Goal: Ask a question

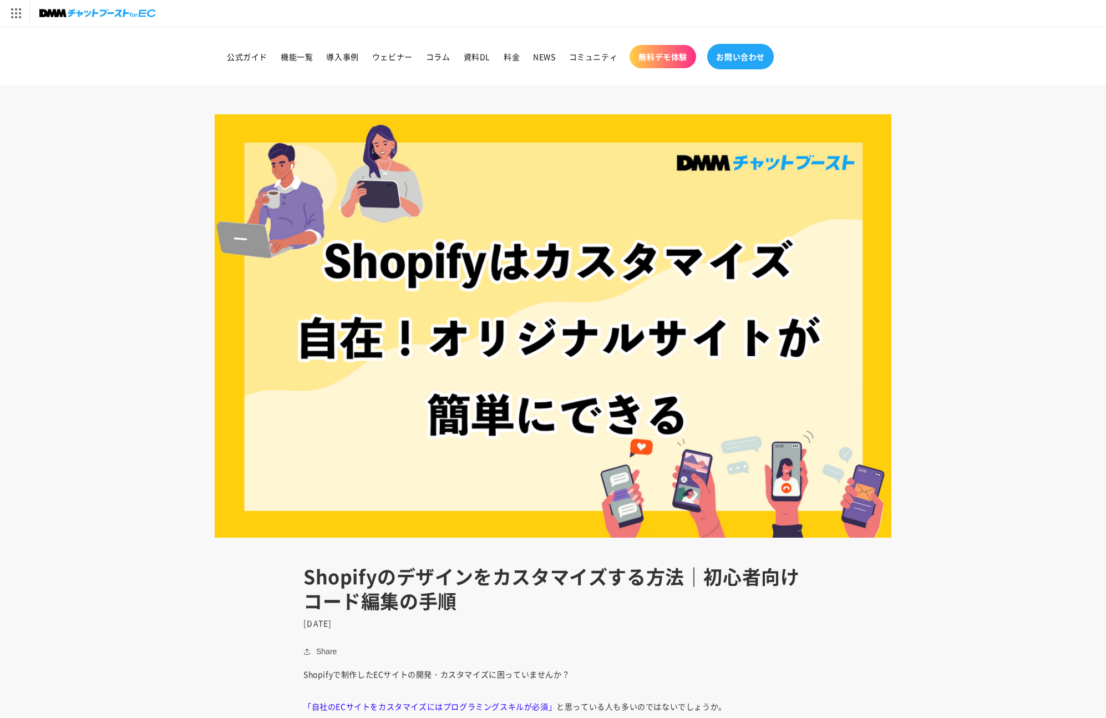
click at [727, 53] on span "お問い合わせ" at bounding box center [740, 57] width 49 height 10
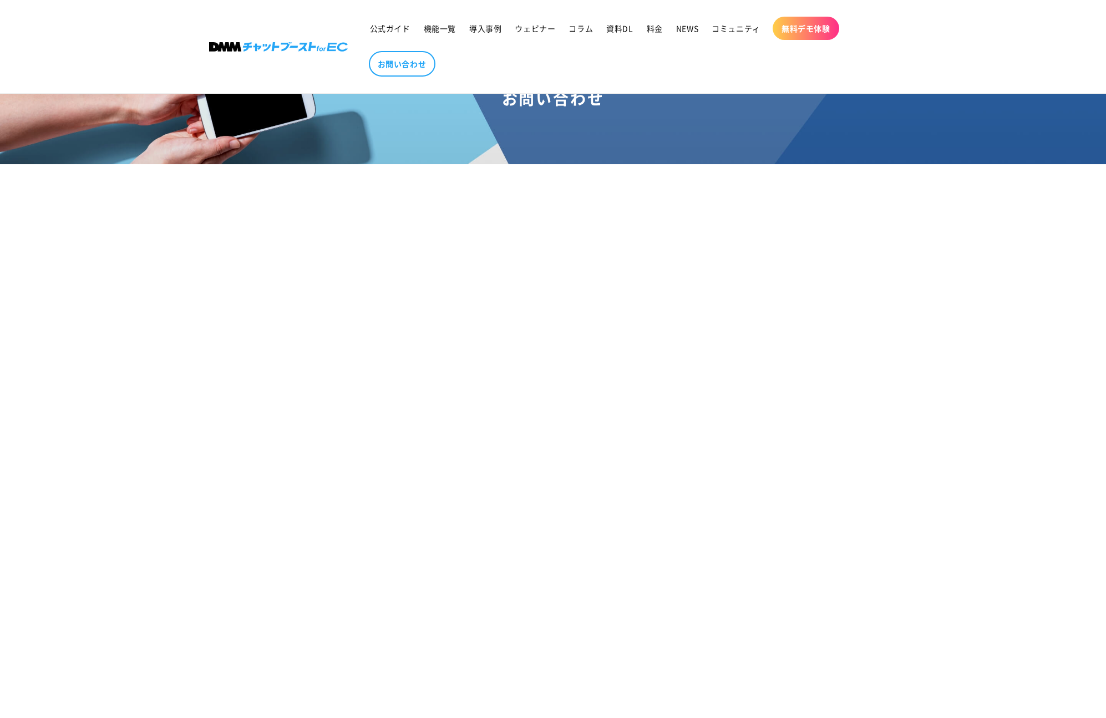
scroll to position [88, 0]
click at [320, 305] on section "お問い合わせ" at bounding box center [553, 456] width 1106 height 846
click at [297, 550] on section "お問い合わせ" at bounding box center [553, 456] width 1106 height 846
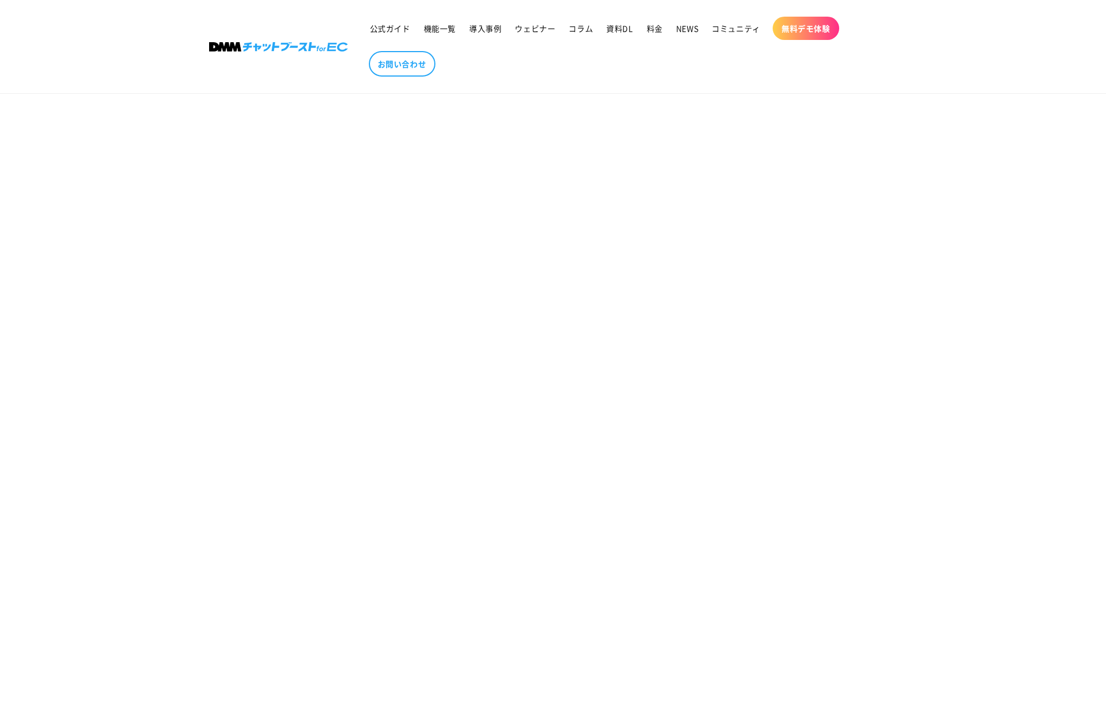
scroll to position [320, 0]
